Goal: Task Accomplishment & Management: Use online tool/utility

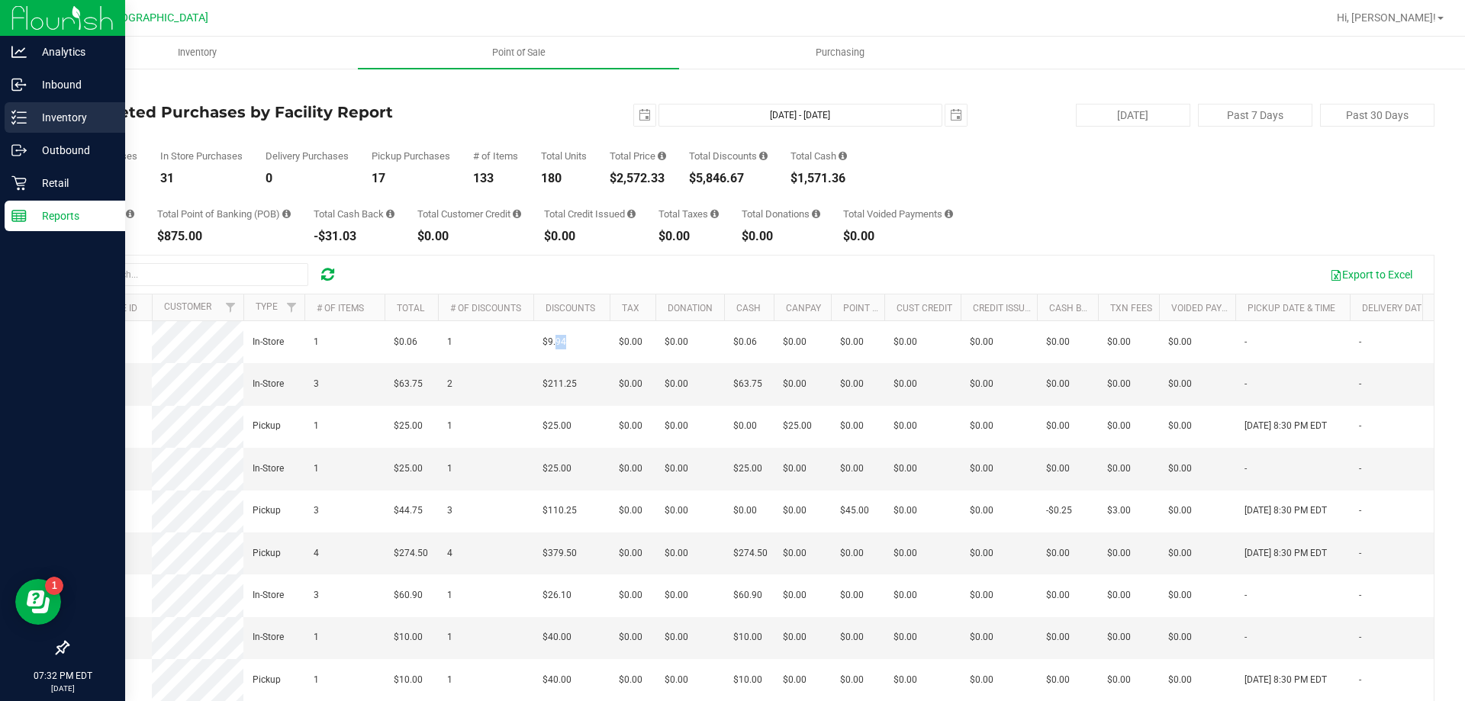
click at [36, 125] on p "Inventory" at bounding box center [73, 117] width 92 height 18
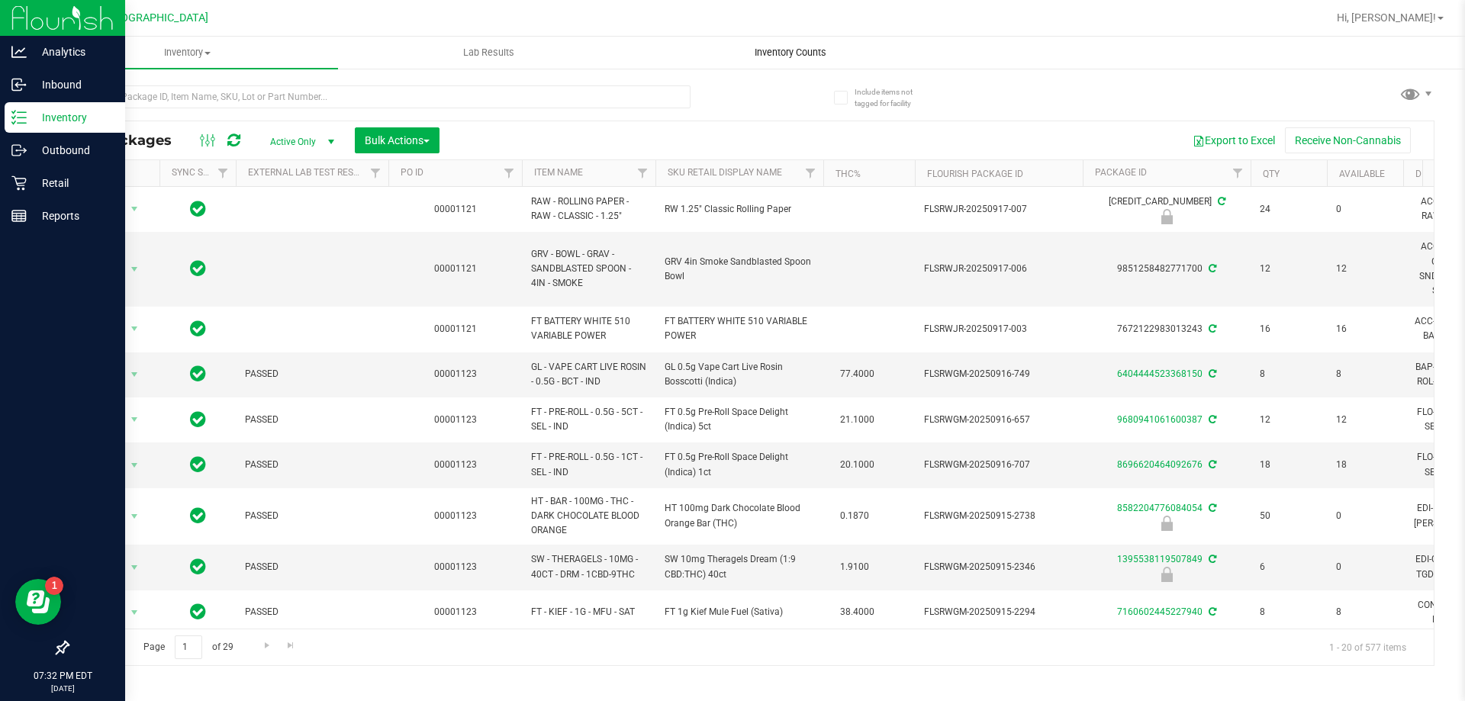
click at [784, 55] on span "Inventory Counts" at bounding box center [790, 53] width 113 height 14
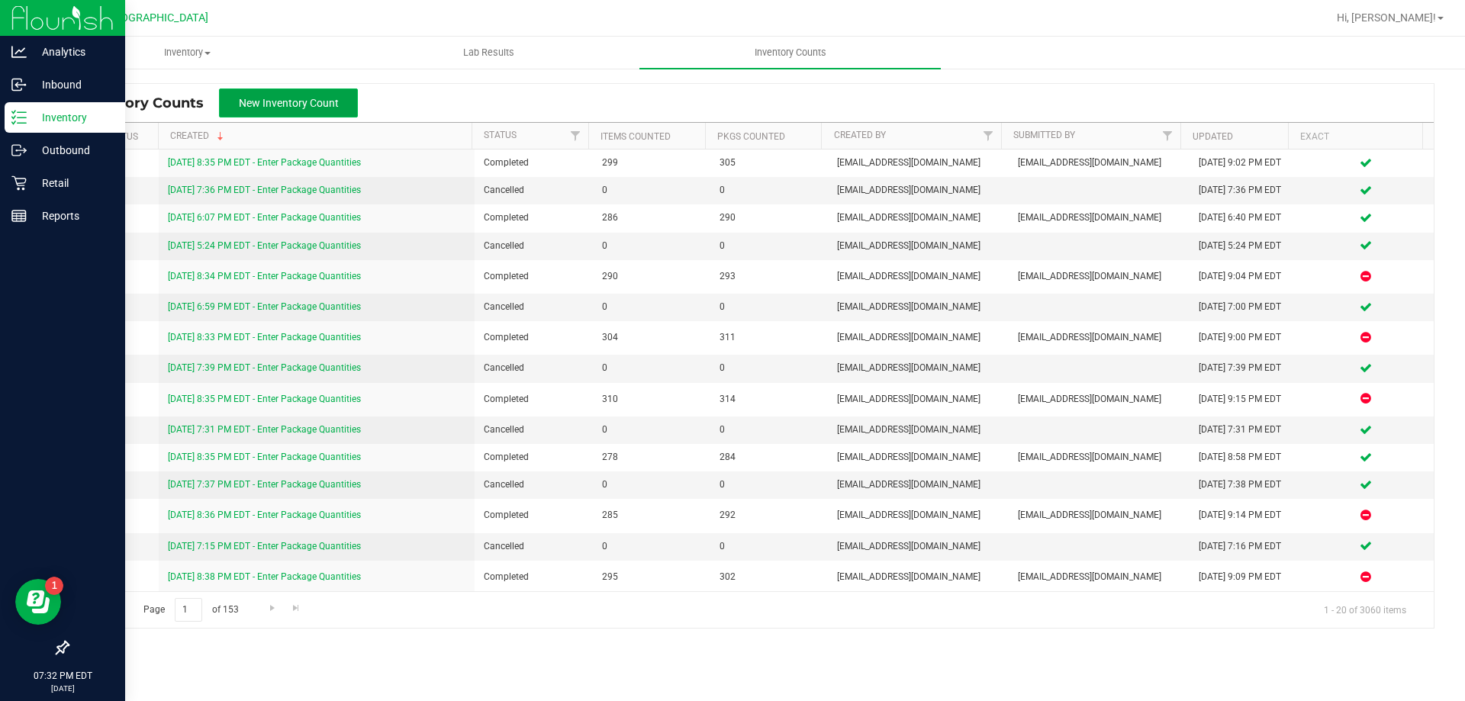
click at [352, 111] on button "New Inventory Count" at bounding box center [288, 102] width 139 height 29
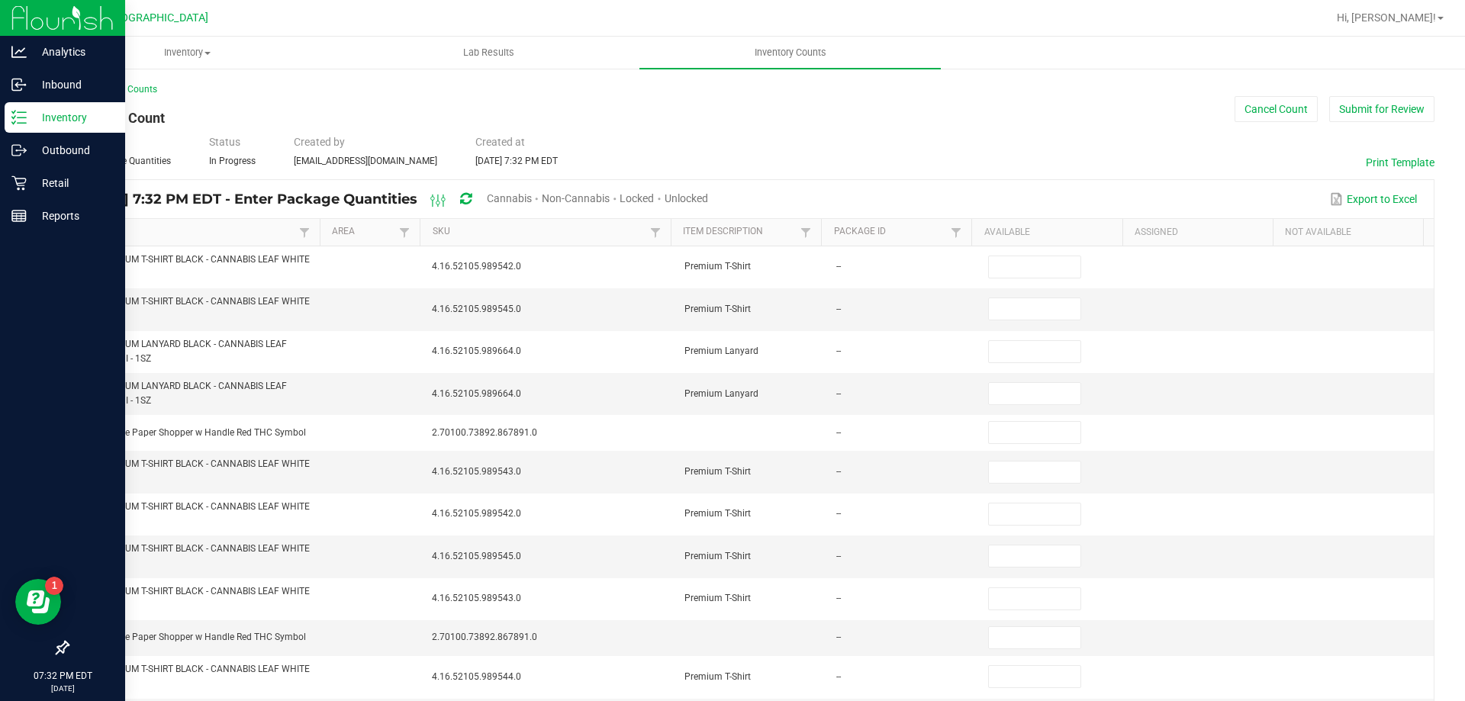
click at [532, 193] on span "Cannabis" at bounding box center [509, 198] width 45 height 12
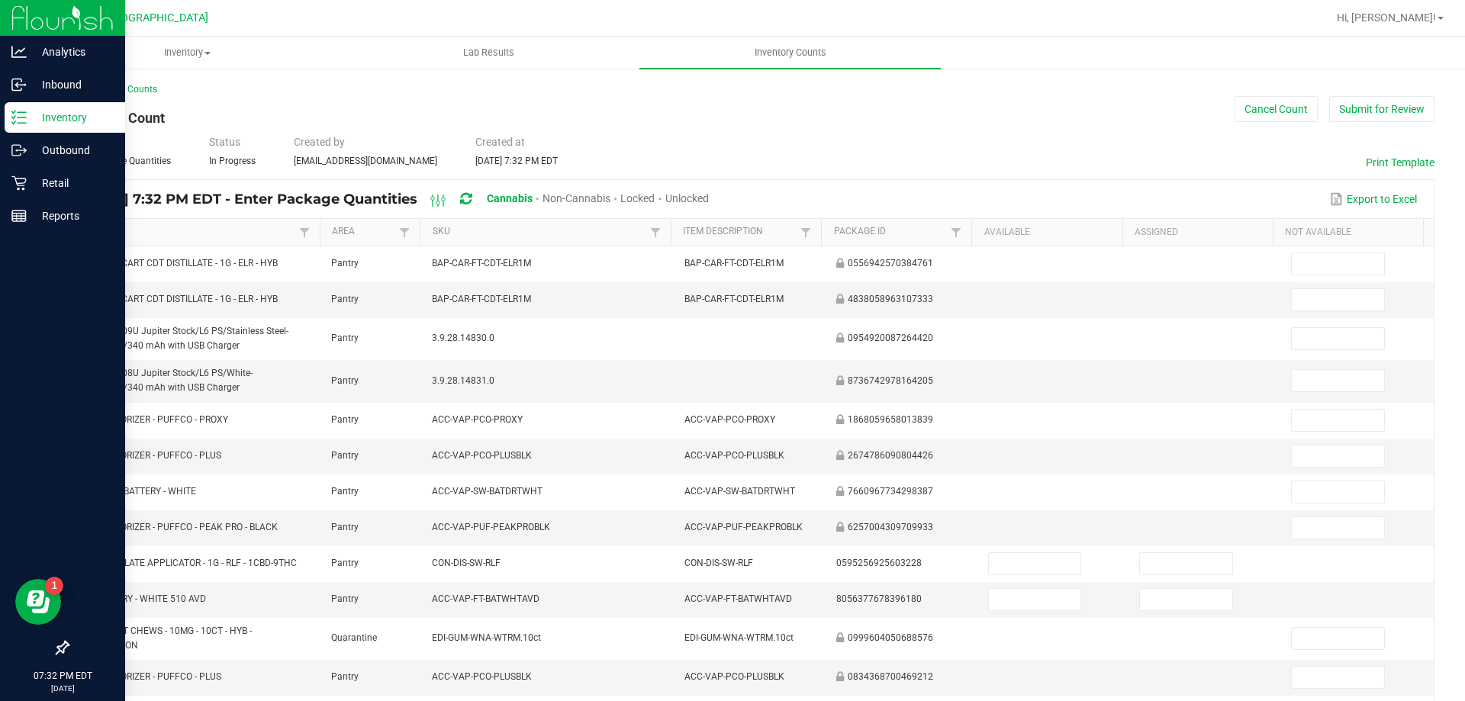
click at [709, 201] on span "Unlocked" at bounding box center [686, 198] width 43 height 12
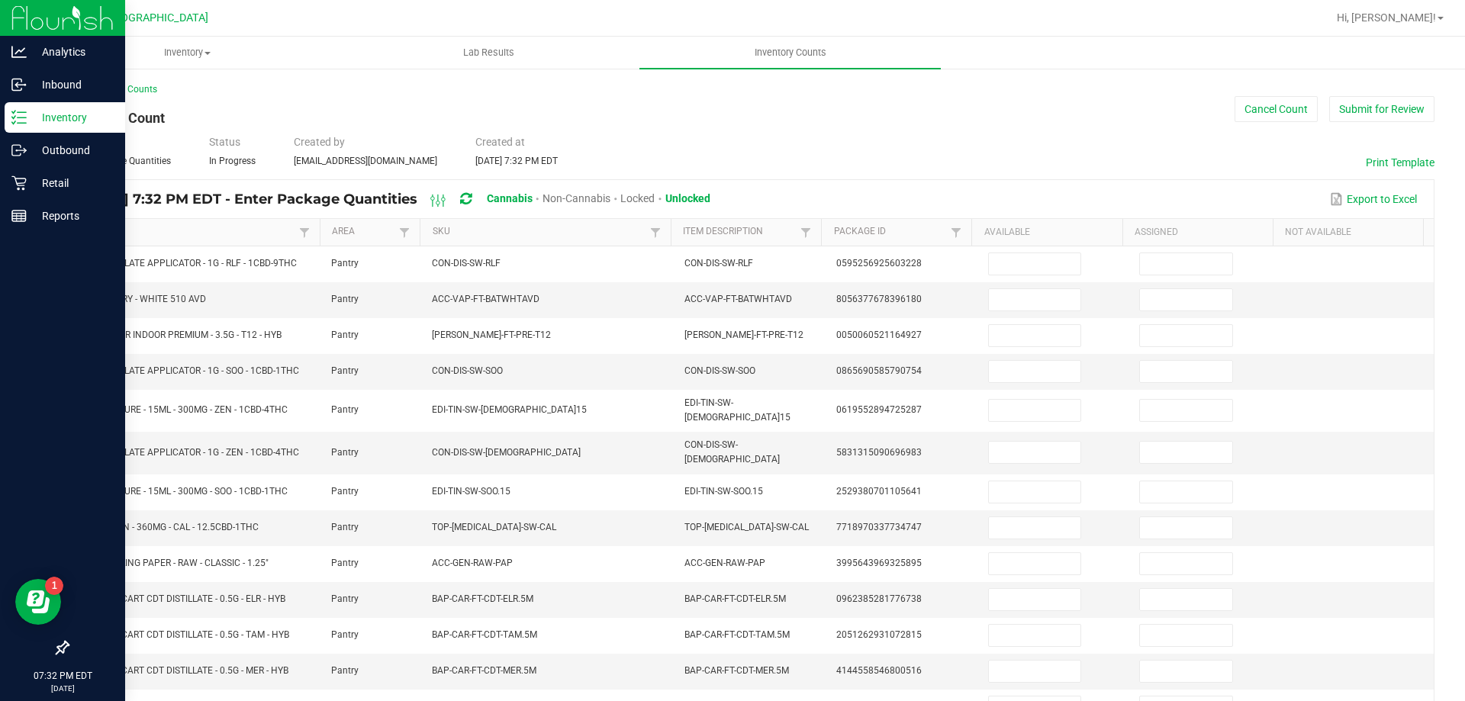
click at [206, 232] on link "Item" at bounding box center [189, 232] width 214 height 12
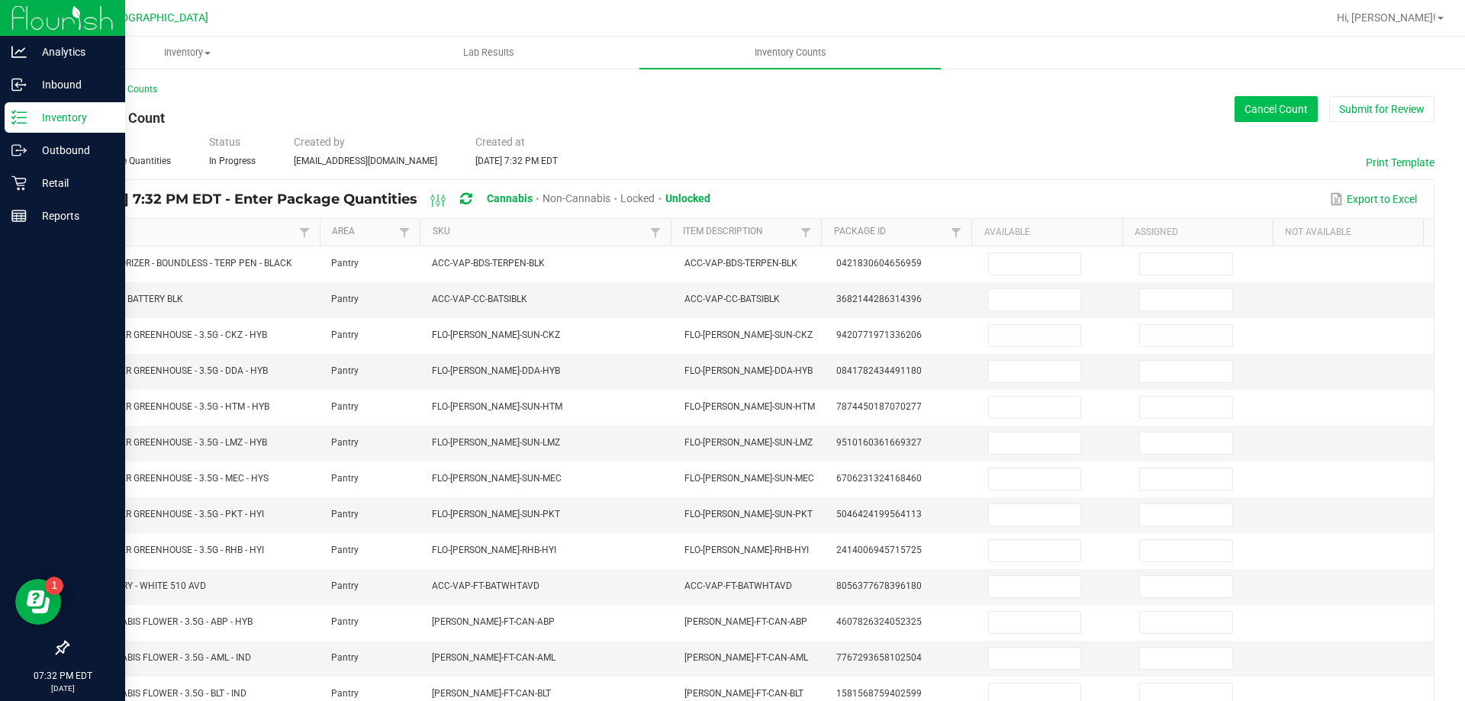
click at [1277, 96] on button "Cancel Count" at bounding box center [1275, 109] width 83 height 26
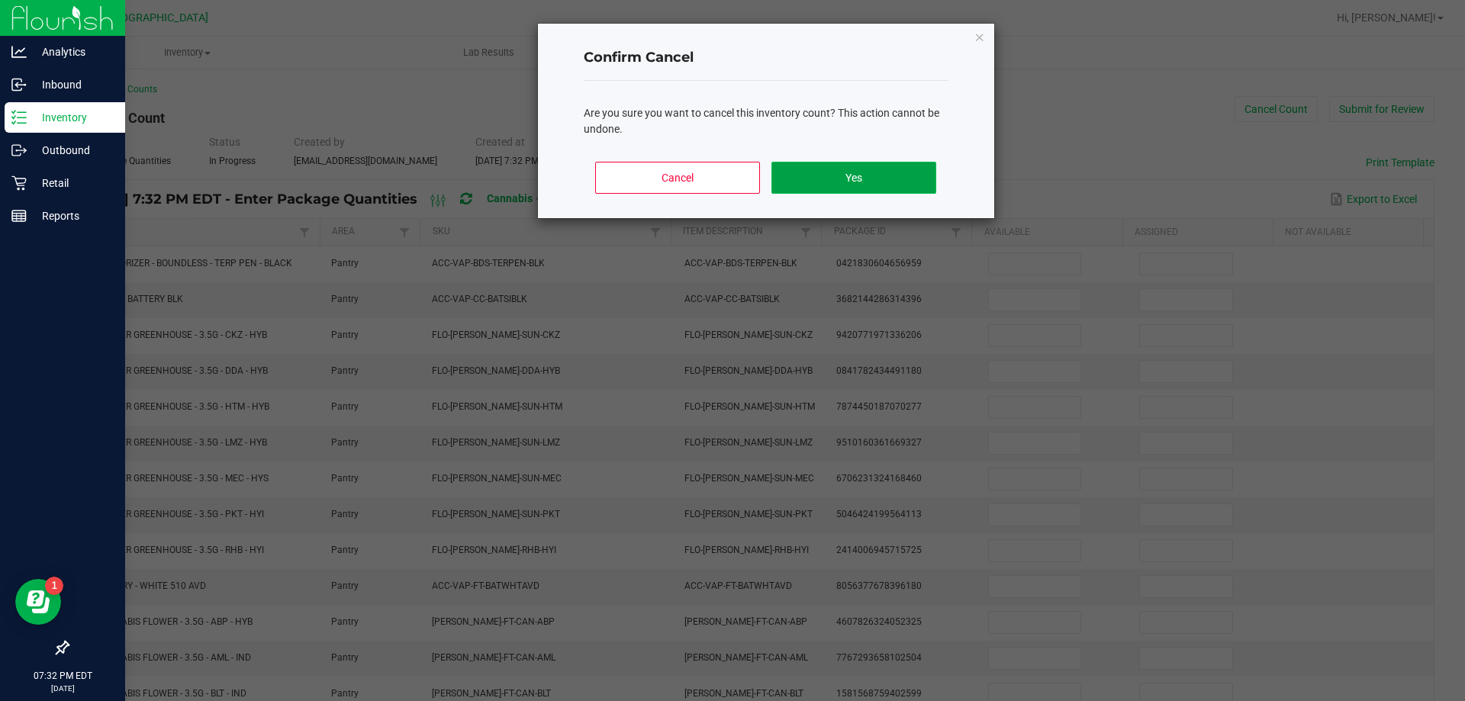
click at [864, 187] on button "Yes" at bounding box center [853, 178] width 164 height 32
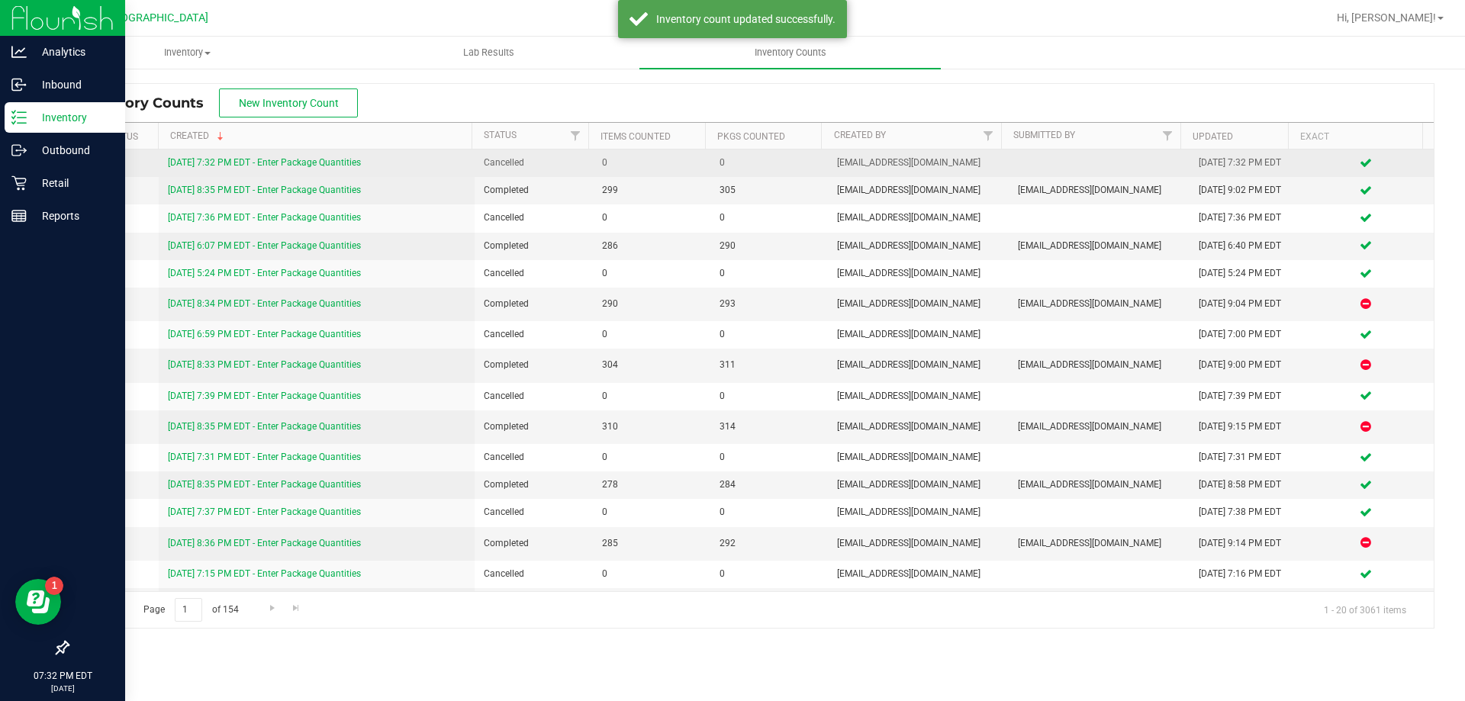
click at [244, 164] on link "[DATE] 7:32 PM EDT - Enter Package Quantities" at bounding box center [264, 162] width 193 height 11
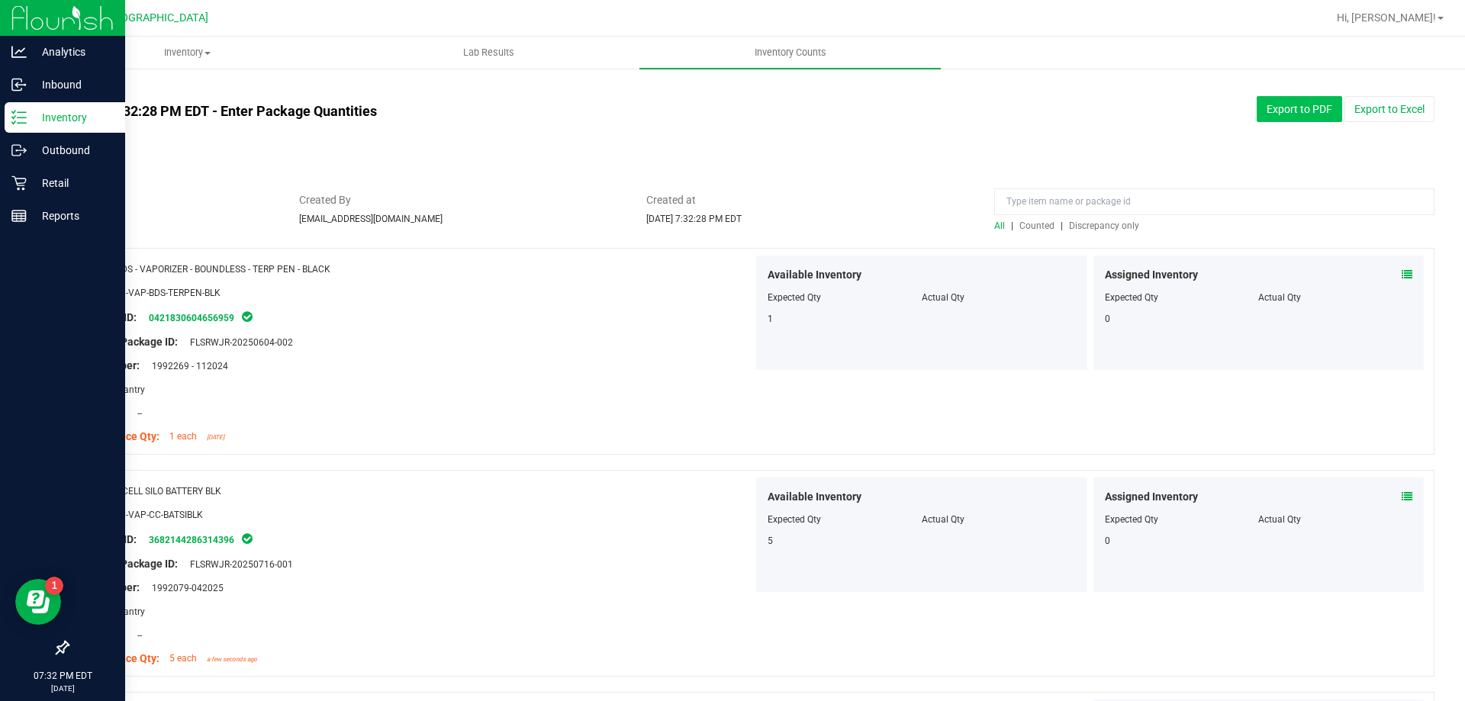
click at [1308, 117] on button "Export to PDF" at bounding box center [1299, 109] width 85 height 26
